Goal: Task Accomplishment & Management: Manage account settings

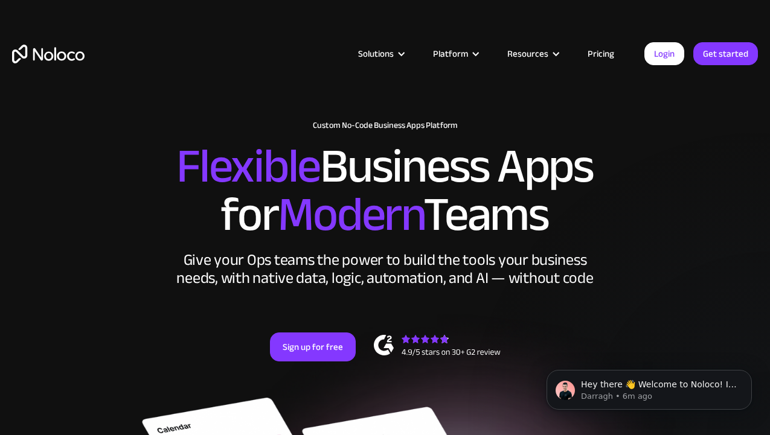
click at [135, 110] on div "Solutions Use Cases Business Types Project Management Keep track of customers, …" at bounding box center [385, 57] width 770 height 114
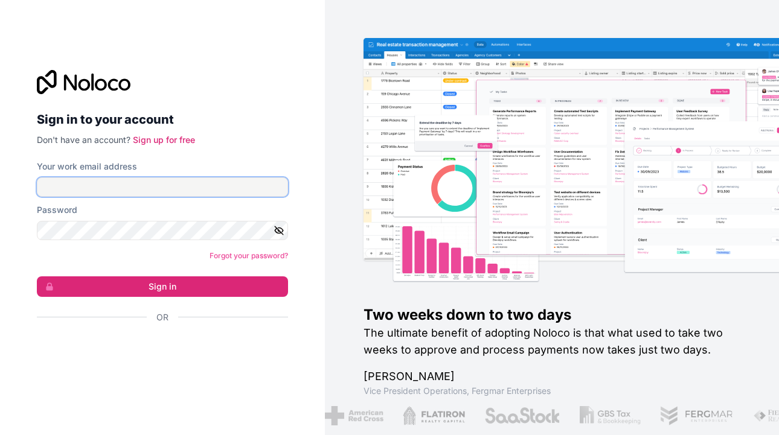
click at [77, 188] on input "Your work email address" at bounding box center [162, 187] width 251 height 19
paste input "ivteam@iv-experts.com"
type input "ivteam@iv-experts.com"
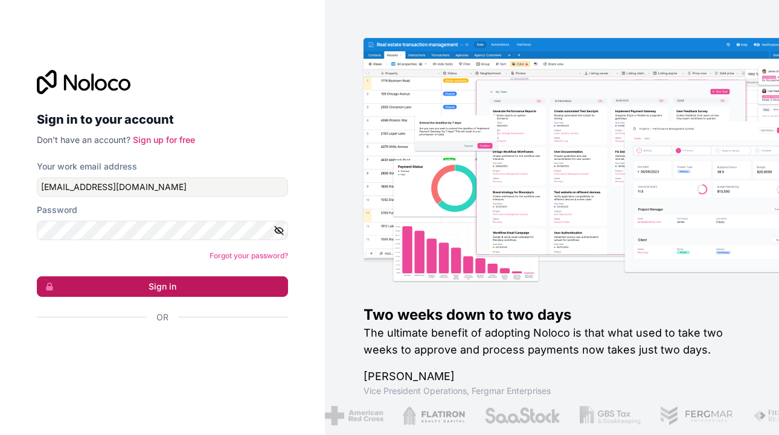
click at [129, 281] on button "Sign in" at bounding box center [162, 287] width 251 height 21
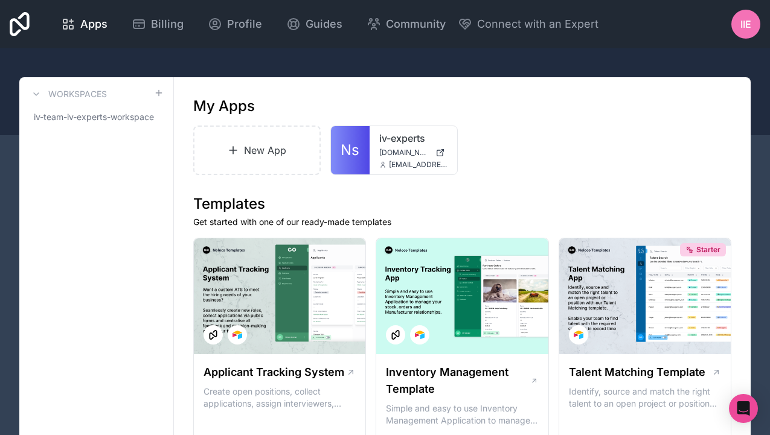
click at [744, 27] on span "IIe" at bounding box center [745, 24] width 11 height 14
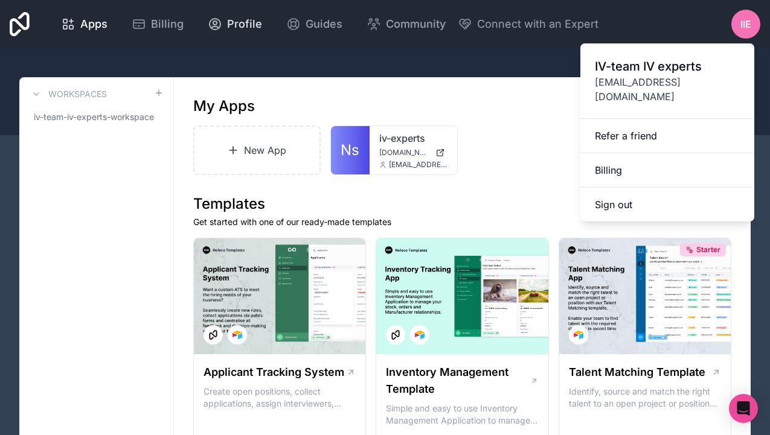
click at [223, 16] on div "Profile" at bounding box center [235, 24] width 54 height 17
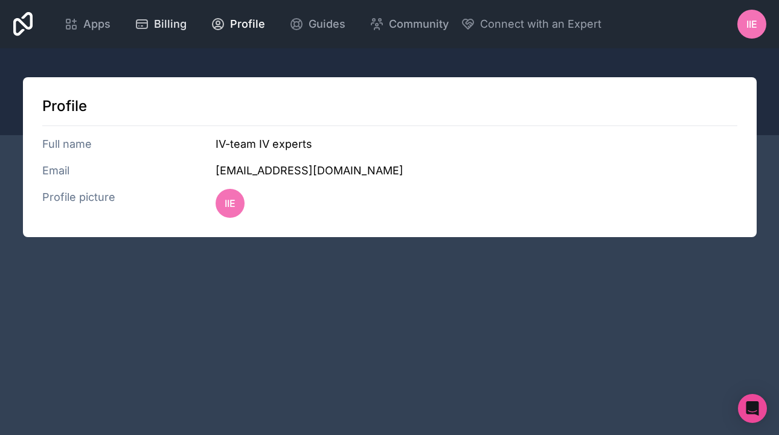
click at [173, 24] on span "Billing" at bounding box center [170, 24] width 33 height 17
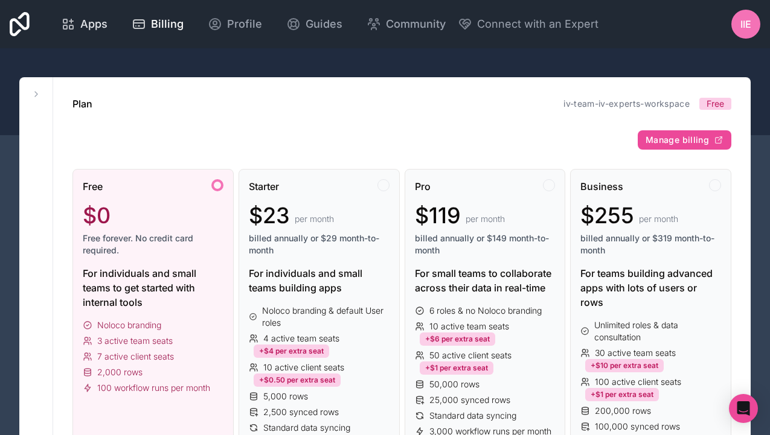
click at [109, 28] on link "Apps" at bounding box center [84, 24] width 66 height 27
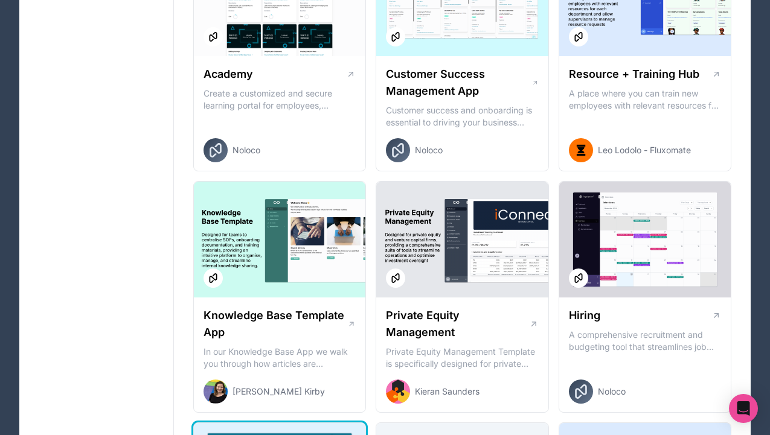
scroll to position [1803, 0]
